Goal: Check status: Check status

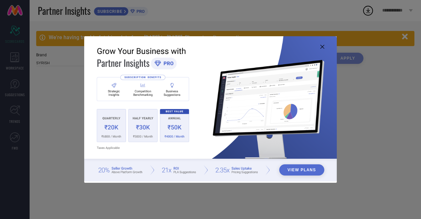
type input "All"
click at [323, 47] on icon at bounding box center [323, 47] width 4 height 4
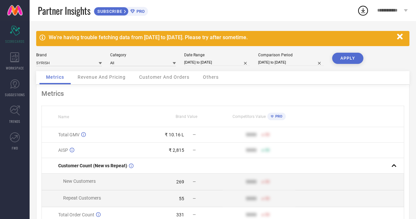
select select "7"
select select "2025"
select select "8"
select select "2025"
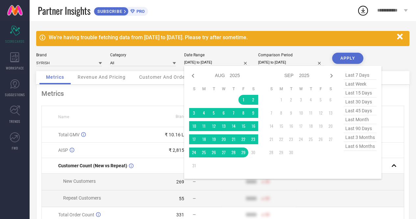
click at [221, 64] on input "[DATE] to [DATE]" at bounding box center [217, 62] width 66 height 7
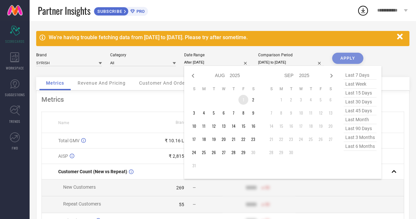
click at [245, 104] on td "1" at bounding box center [244, 100] width 10 height 10
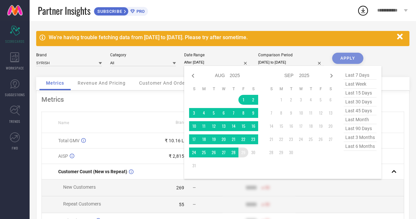
type input "[DATE] to [DATE]"
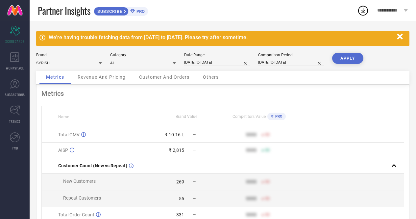
click at [351, 55] on button "APPLY" at bounding box center [348, 58] width 31 height 11
